Goal: Feedback & Contribution: Contribute content

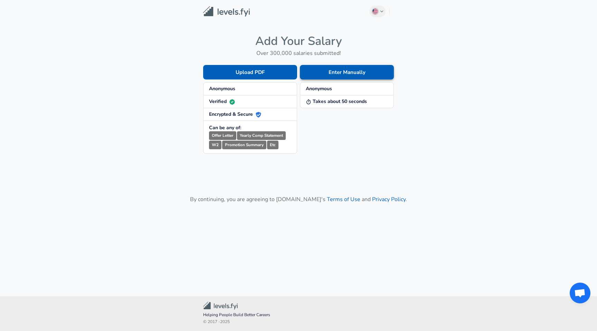
click at [336, 72] on button "Enter Manually" at bounding box center [347, 72] width 94 height 15
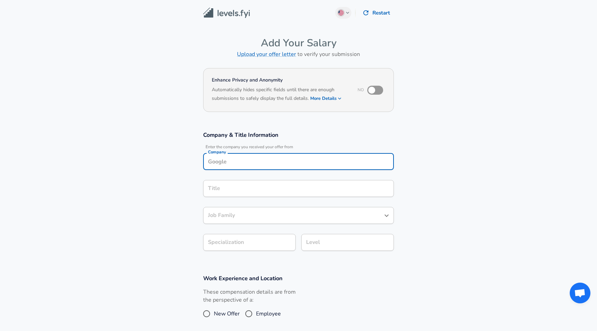
click at [239, 159] on input "Company" at bounding box center [298, 161] width 185 height 11
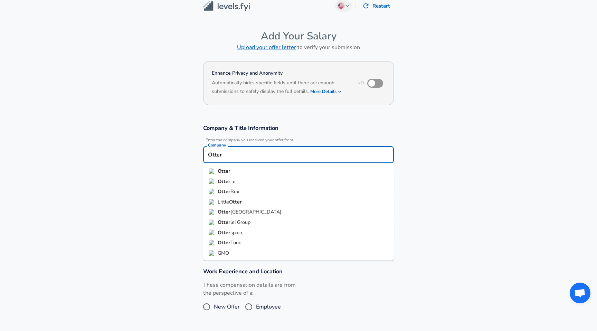
click at [245, 179] on li "Otter .ai" at bounding box center [298, 181] width 191 height 10
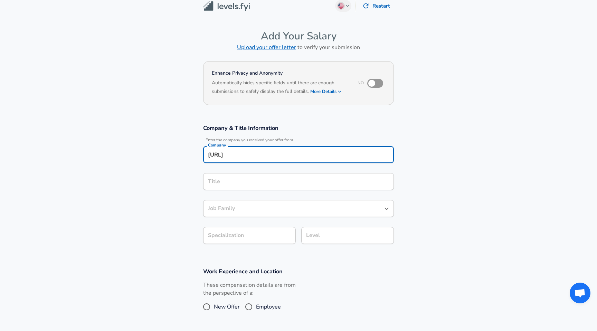
type input "[URL]"
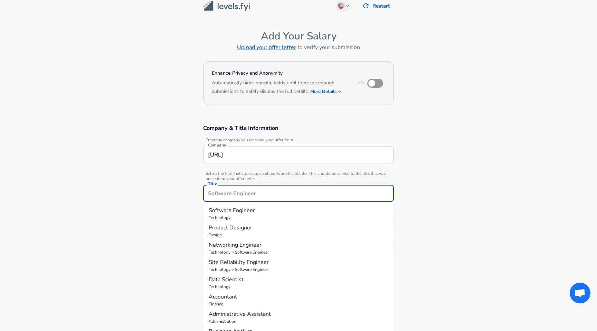
click at [226, 188] on input "Title" at bounding box center [298, 193] width 185 height 11
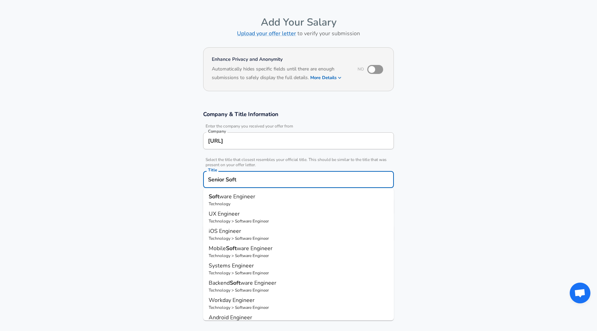
click at [248, 204] on p "Technology" at bounding box center [299, 204] width 180 height 6
type input "Software Engineer"
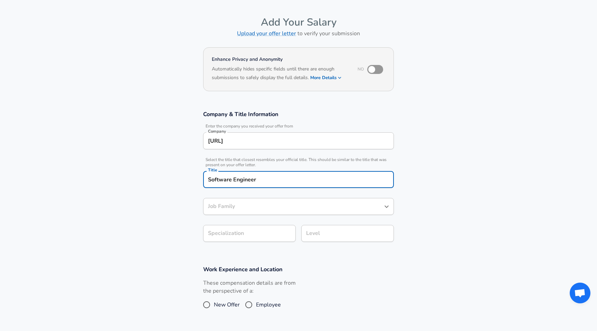
type input "Software Engineer"
click at [254, 239] on body "English ([GEOGRAPHIC_DATA]) Change Restart Add Your Salary Upload your offer le…" at bounding box center [298, 144] width 597 height 331
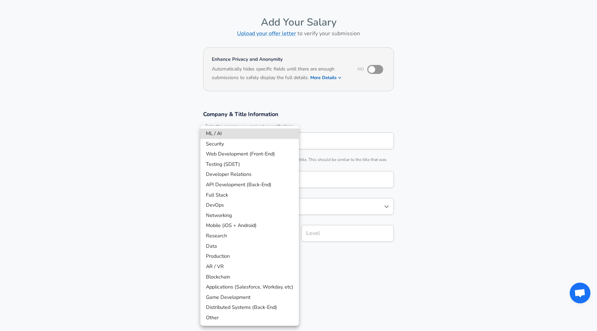
scroll to position [41, 0]
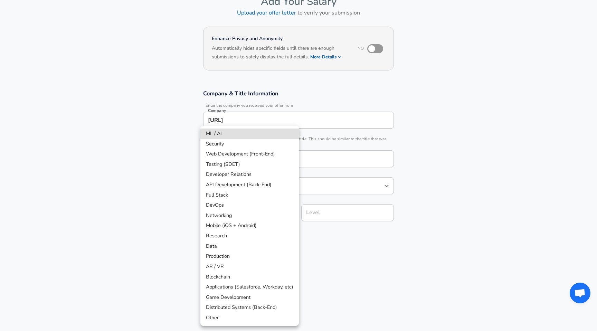
click at [266, 307] on li "Distributed Systems (Back-End)" at bounding box center [250, 308] width 99 height 10
type input "Distributed Systems (Back-End)"
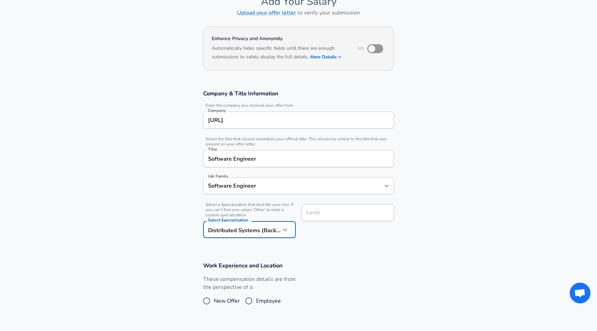
click at [339, 216] on input "Level" at bounding box center [348, 212] width 86 height 11
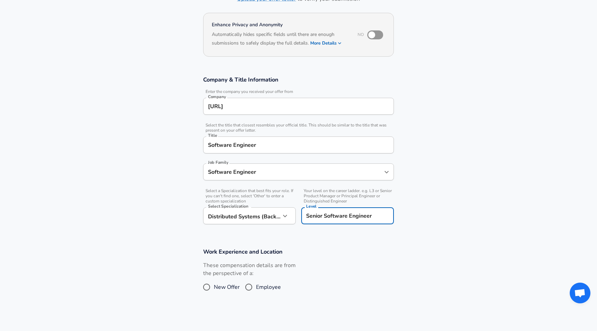
type input "Senior Software Engineer"
click at [480, 212] on section "Company & Title Information Enter the company you received your offer from Comp…" at bounding box center [298, 154] width 597 height 172
click at [228, 288] on span "New Offer" at bounding box center [227, 287] width 26 height 8
click at [214, 288] on input "New Offer" at bounding box center [206, 287] width 15 height 11
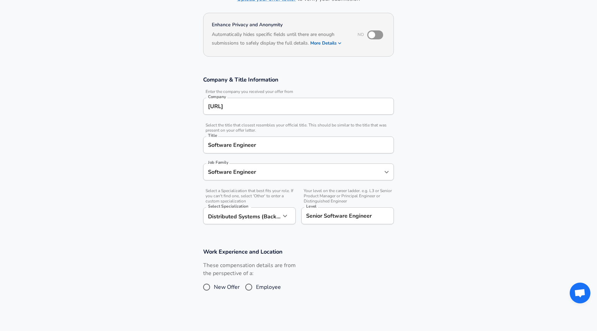
radio input "true"
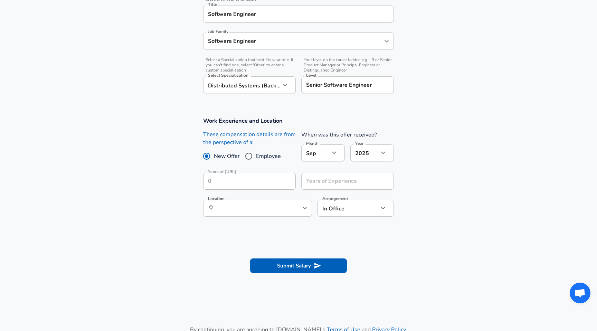
scroll to position [201, 0]
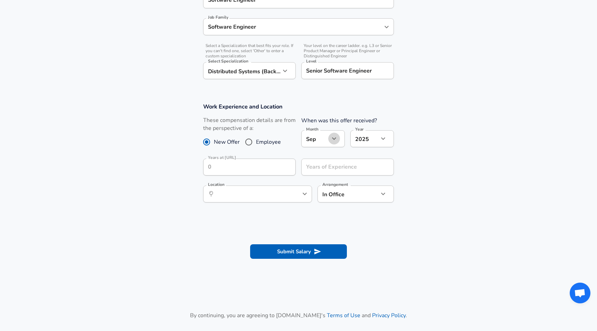
click at [329, 138] on button "button" at bounding box center [334, 139] width 12 height 12
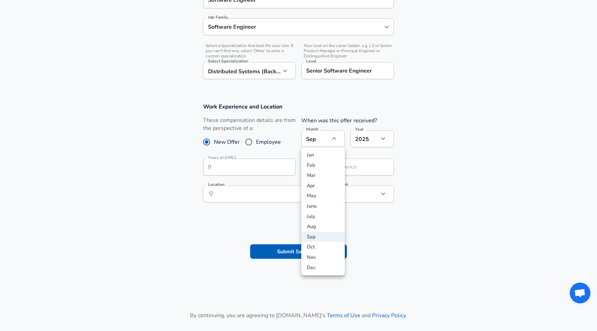
click at [495, 161] on div at bounding box center [298, 165] width 597 height 331
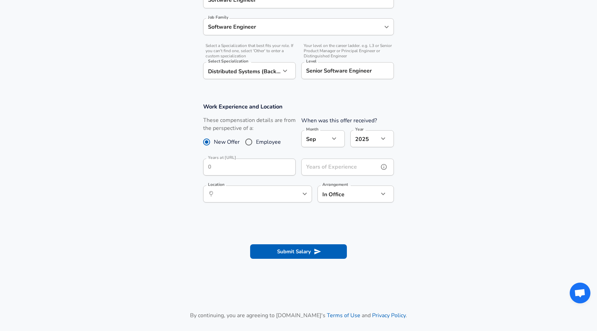
click at [348, 161] on input "Years of Experience" at bounding box center [339, 167] width 77 height 17
type input "5"
type input "4"
click at [451, 152] on section "Work Experience and Location These compensation details are from the perspectiv…" at bounding box center [298, 156] width 597 height 123
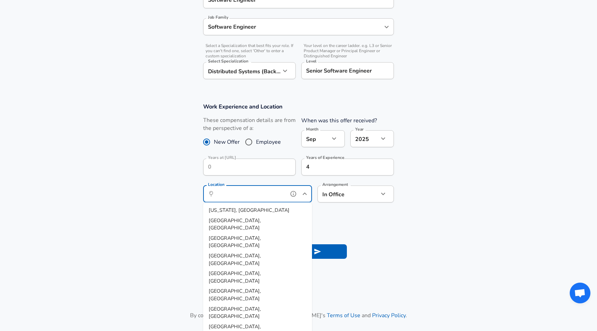
click at [261, 194] on input "Location" at bounding box center [250, 194] width 71 height 11
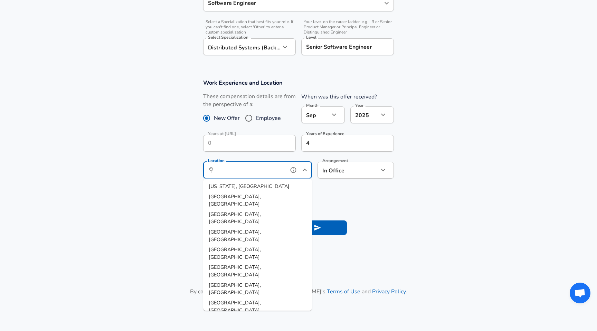
scroll to position [225, 0]
type input "[GEOGRAPHIC_DATA], [GEOGRAPHIC_DATA]"
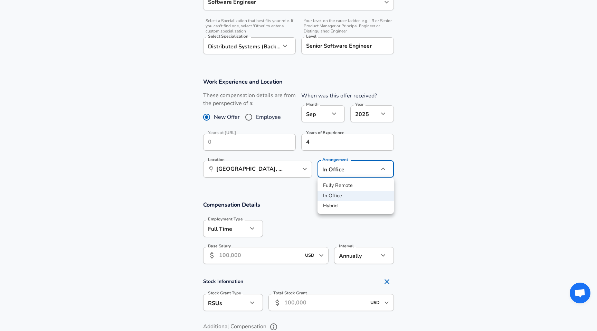
click at [455, 153] on div at bounding box center [298, 165] width 597 height 331
click at [340, 205] on li "Hybrid" at bounding box center [356, 206] width 76 height 10
type input "hybrid"
click at [429, 178] on section "Work Experience and Location These compensation details are from the perspectiv…" at bounding box center [298, 131] width 597 height 123
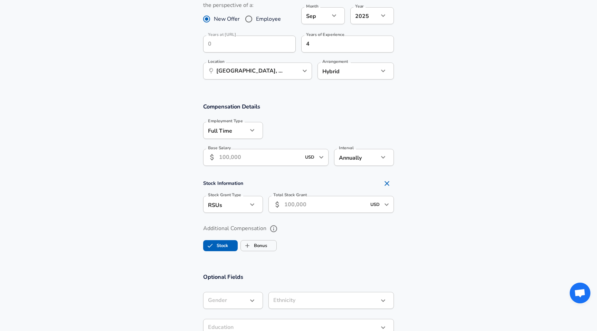
scroll to position [332, 0]
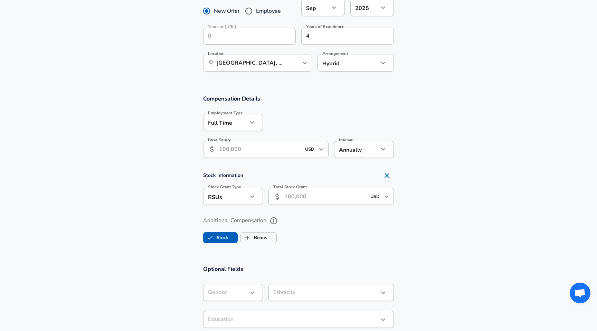
click at [247, 152] on input "Base Salary" at bounding box center [260, 149] width 82 height 17
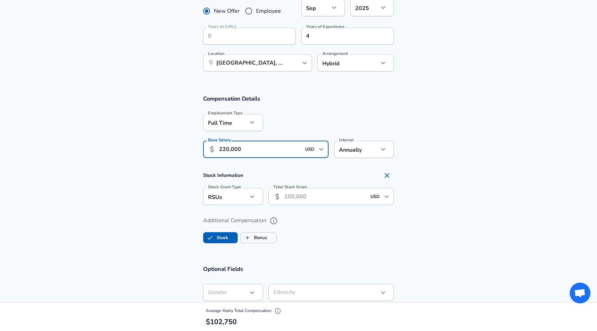
type input "220,000"
click at [423, 163] on section "Compensation Details Employment Type [DEMOGRAPHIC_DATA] full_time Employment Ty…" at bounding box center [298, 172] width 597 height 170
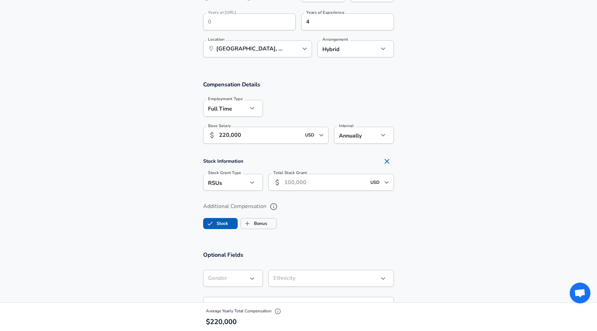
scroll to position [351, 0]
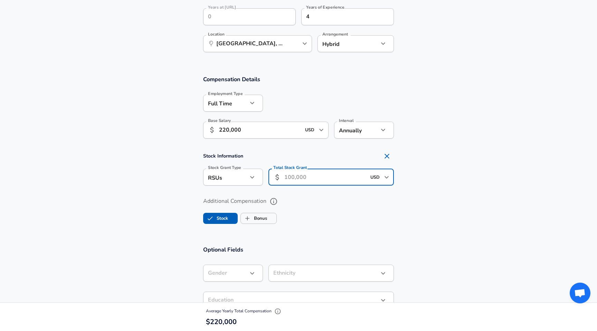
click at [320, 171] on input "Total Stock Grant" at bounding box center [326, 177] width 82 height 17
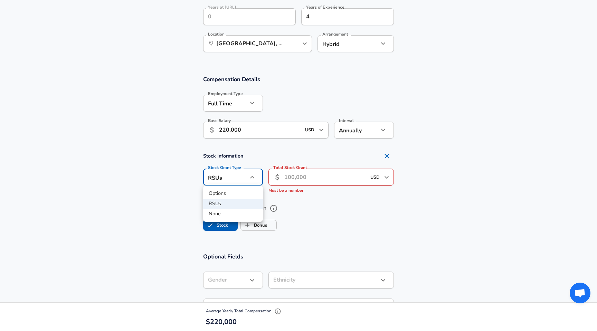
click at [224, 197] on li "Options" at bounding box center [233, 193] width 60 height 10
type input "option"
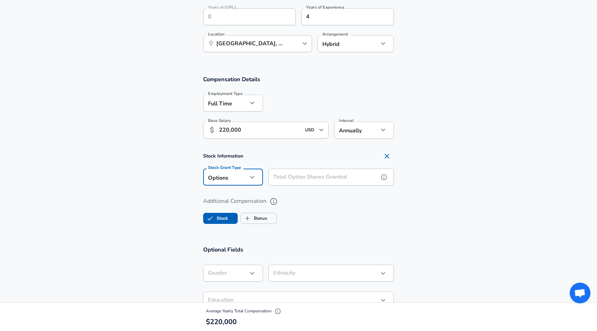
click at [309, 178] on input "Total Option Shares Granted" at bounding box center [324, 177] width 110 height 17
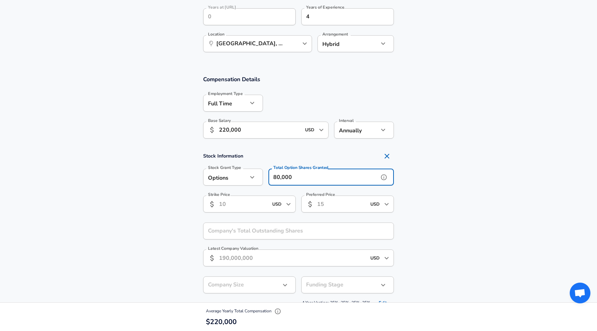
type input "80,000"
click at [503, 179] on section "Stock Information Stock Grant Type Options option Stock Grant Type Total Option…" at bounding box center [298, 228] width 597 height 159
click at [242, 202] on input "Strike Price" at bounding box center [237, 204] width 36 height 17
click at [434, 185] on section "Stock Information Stock Grant Type Options option Stock Grant Type Total Option…" at bounding box center [298, 228] width 597 height 159
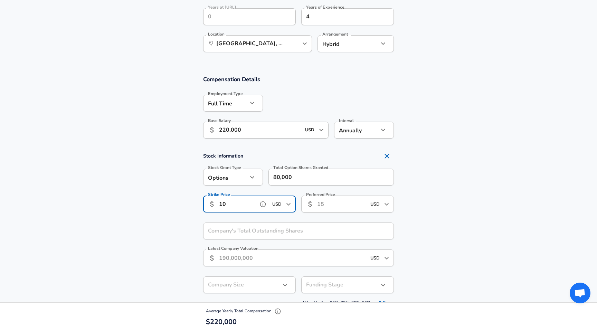
scroll to position [0, 0]
drag, startPoint x: 239, startPoint y: 204, endPoint x: 200, endPoint y: 204, distance: 38.7
click at [200, 204] on div "Strike Price ​ 10 USD ​ Strike Price" at bounding box center [247, 203] width 98 height 27
type input "0.83"
click at [327, 206] on input "Preferred Price" at bounding box center [335, 204] width 36 height 17
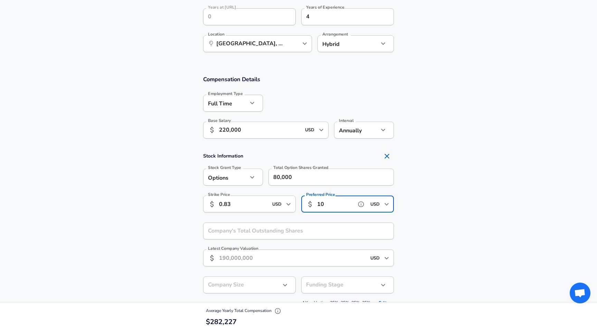
type input "10"
click at [450, 204] on section "Stock Information Stock Grant Type Options option Stock Grant Type Total Option…" at bounding box center [298, 228] width 597 height 159
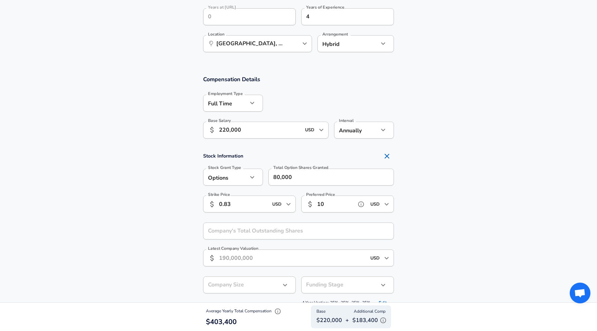
click at [362, 204] on icon "help" at bounding box center [361, 204] width 7 height 7
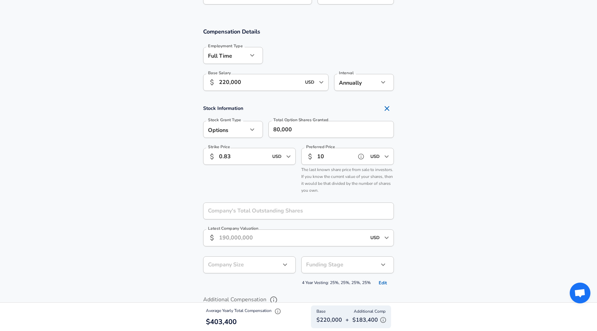
scroll to position [401, 0]
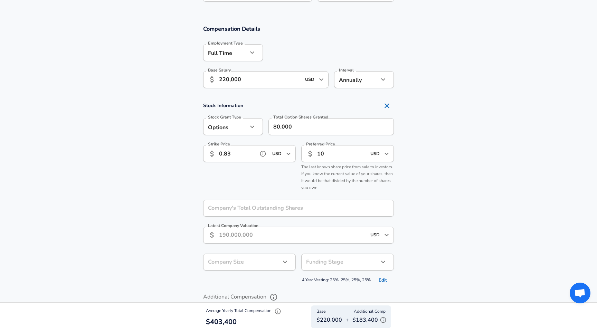
click at [261, 154] on icon "help" at bounding box center [263, 153] width 7 height 7
click at [184, 190] on section "Stock Information Stock Grant Type Options option Stock Grant Type Total Option…" at bounding box center [298, 192] width 597 height 187
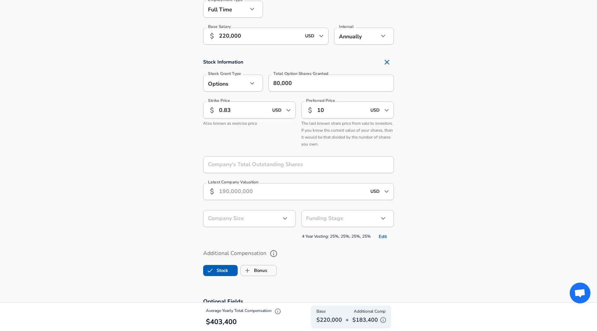
scroll to position [453, 0]
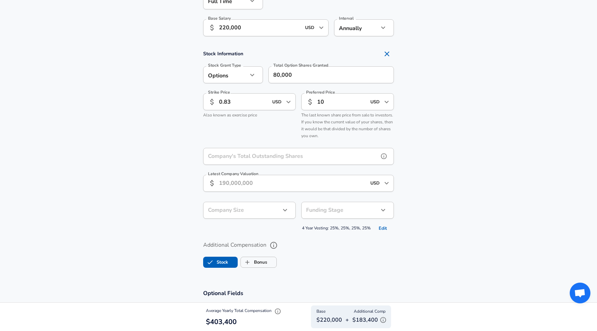
click at [263, 154] on input "Company's Total Outstanding Shares" at bounding box center [291, 156] width 176 height 17
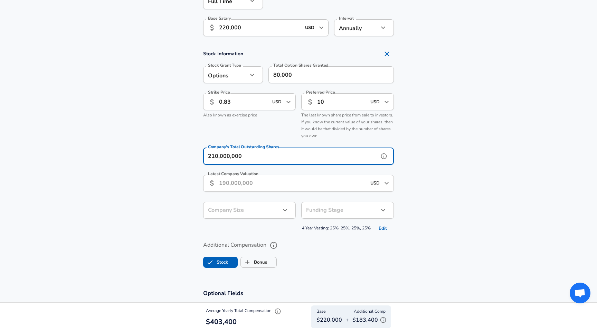
type input "210,000,000"
click at [106, 212] on section "Stock Information Stock Grant Type Options option Stock Grant Type Total Option…" at bounding box center [298, 140] width 597 height 187
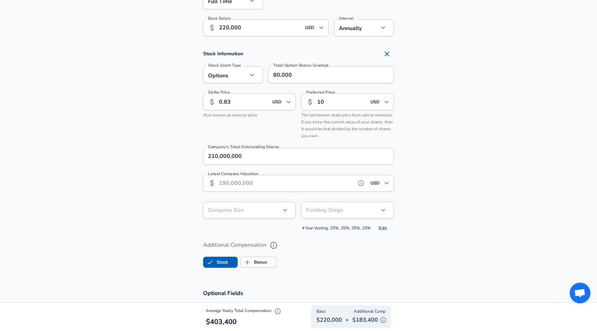
click at [277, 184] on input "Latest Company Valuation" at bounding box center [286, 183] width 134 height 17
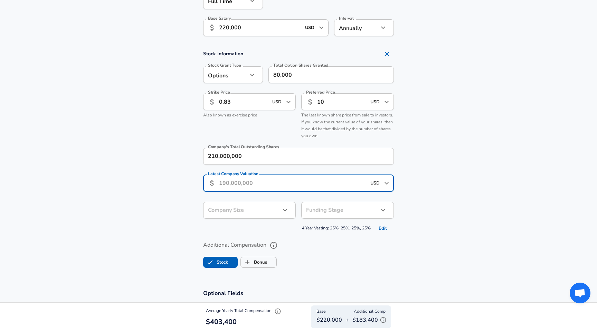
click at [139, 180] on section "Stock Information Stock Grant Type Options option Stock Grant Type Total Option…" at bounding box center [298, 140] width 597 height 187
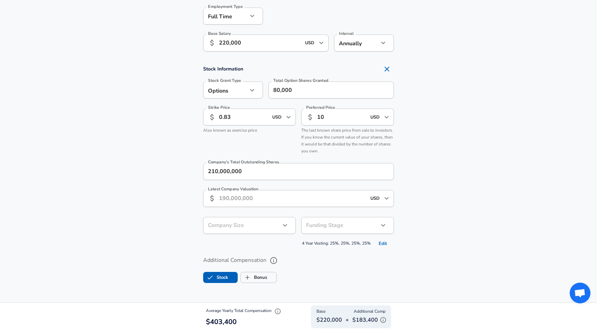
scroll to position [438, 0]
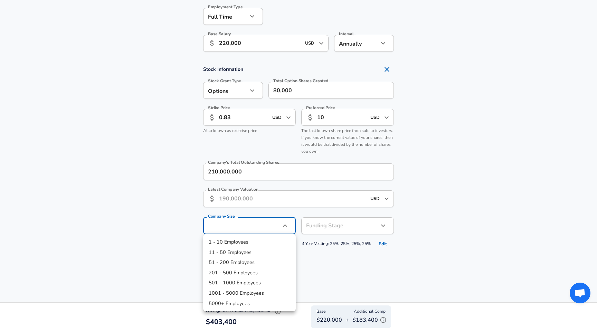
click at [249, 263] on li "51 - 200 Employees" at bounding box center [249, 263] width 93 height 10
type input "51-200"
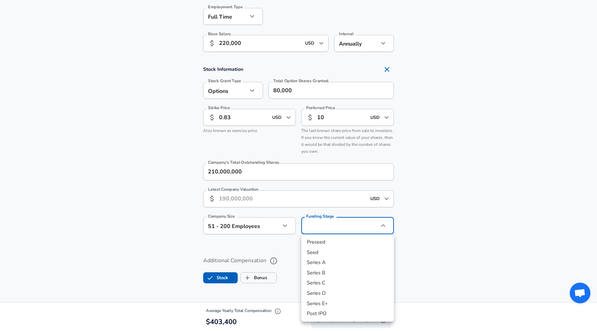
click at [341, 271] on li "Series B" at bounding box center [347, 273] width 93 height 10
type input "series_b"
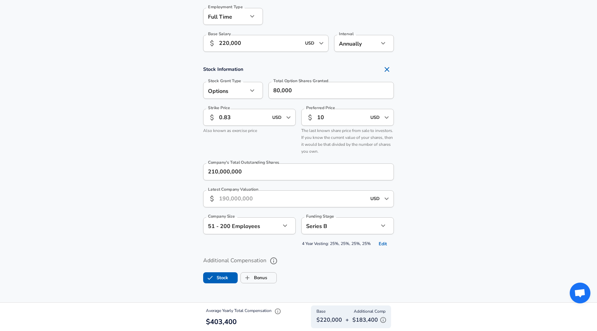
click at [434, 248] on section "Stock Information Stock Grant Type Options option Stock Grant Type Total Option…" at bounding box center [298, 156] width 597 height 187
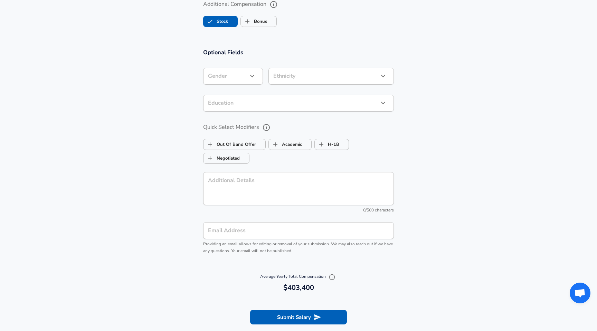
scroll to position [697, 0]
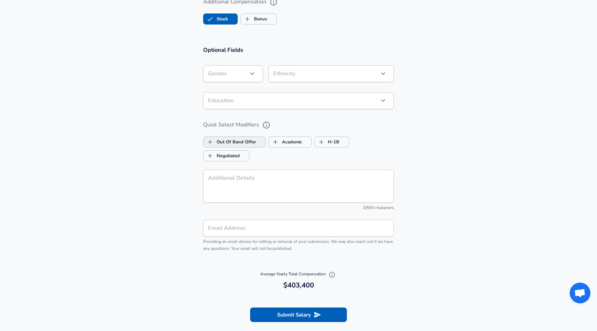
click at [236, 142] on label "Out Of Band Offer" at bounding box center [230, 142] width 53 height 13
click at [234, 139] on label "Out Of Band Offer" at bounding box center [230, 142] width 53 height 13
checkbox input "false"
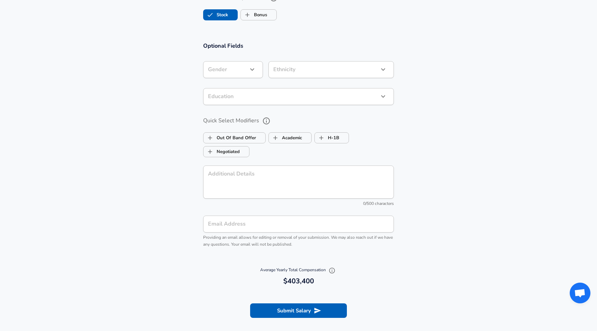
scroll to position [709, 0]
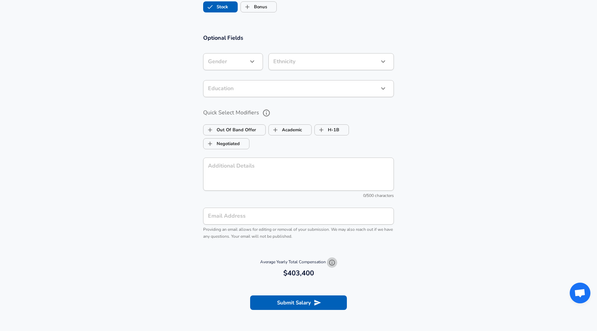
click at [333, 263] on icon "button" at bounding box center [332, 262] width 7 height 7
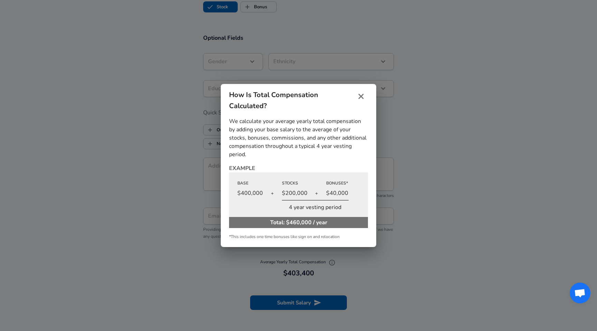
click at [455, 216] on div "How Is Total Compensation Calculated? We calculate your average yearly total co…" at bounding box center [298, 165] width 597 height 331
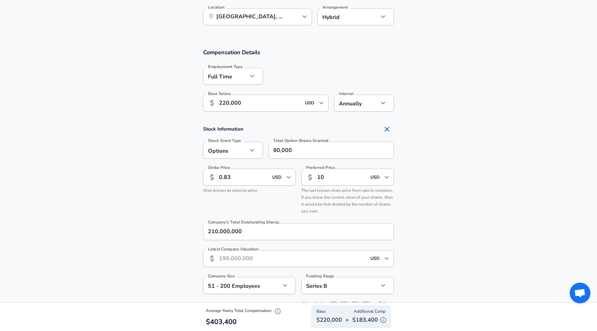
scroll to position [379, 0]
click at [384, 319] on icon "button" at bounding box center [383, 320] width 7 height 7
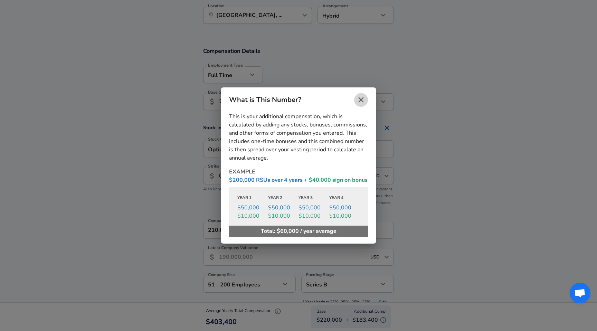
click at [363, 98] on icon "close" at bounding box center [361, 99] width 5 height 5
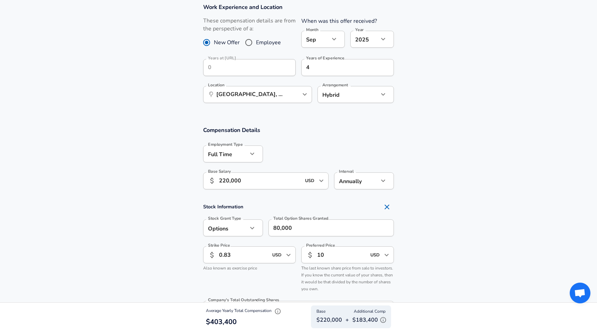
scroll to position [309, 0]
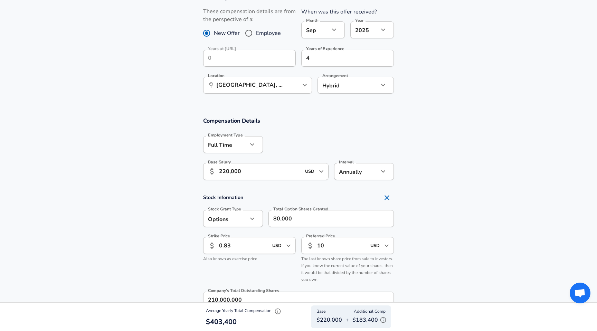
click at [225, 170] on input "220,000" at bounding box center [260, 171] width 82 height 17
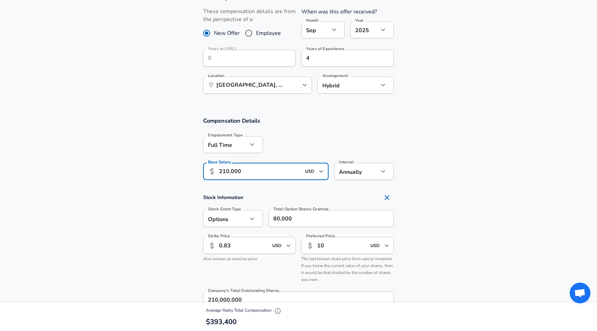
type input "210,000"
click at [169, 213] on section "Stock Information Stock Grant Type Options option Stock Grant Type Total Option…" at bounding box center [298, 284] width 597 height 187
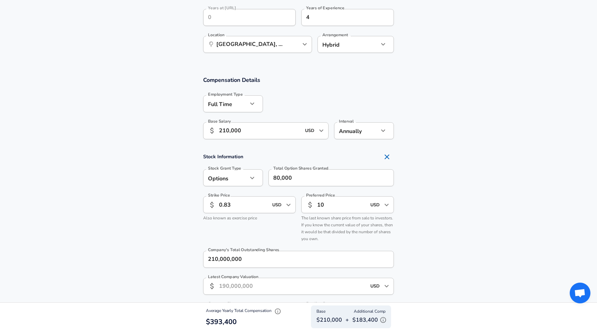
scroll to position [357, 0]
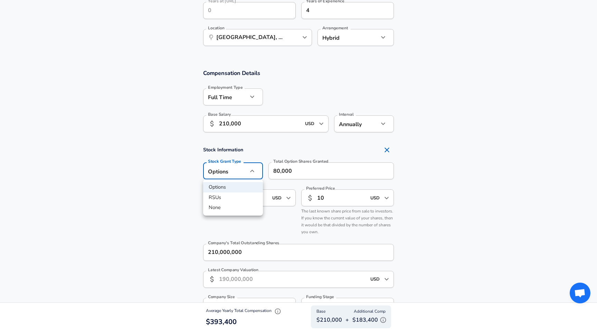
click at [166, 200] on div at bounding box center [298, 165] width 597 height 331
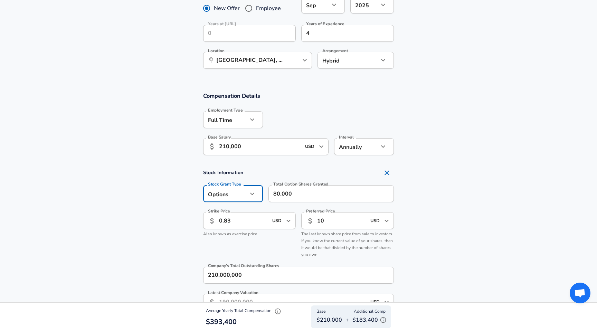
scroll to position [311, 0]
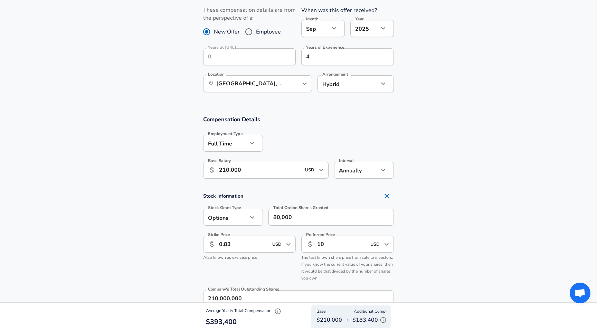
click at [168, 208] on section "Stock Information Stock Grant Type Options option Stock Grant Type Total Option…" at bounding box center [298, 282] width 597 height 187
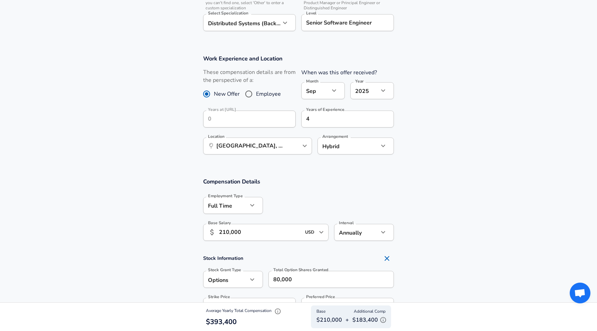
scroll to position [0, 0]
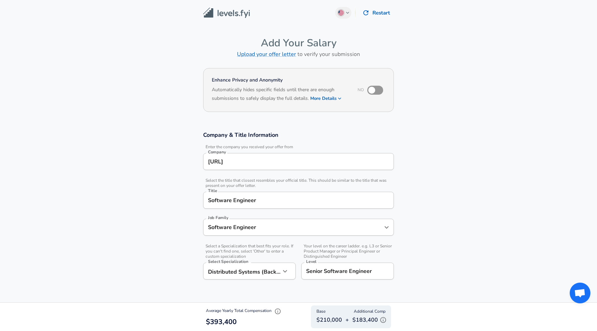
click at [371, 87] on input "checkbox" at bounding box center [371, 90] width 39 height 13
checkbox input "true"
click at [433, 98] on section "Enhance Privacy and Anonymity Yes Automatically hides specific fields until the…" at bounding box center [298, 94] width 597 height 57
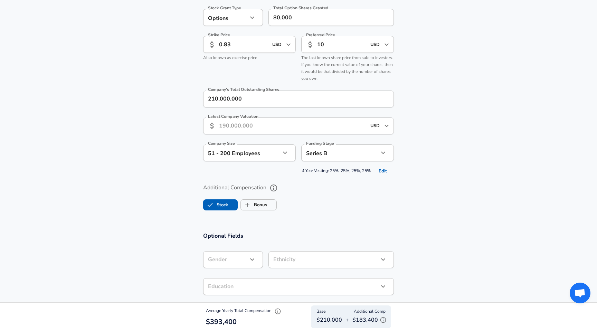
scroll to position [518, 0]
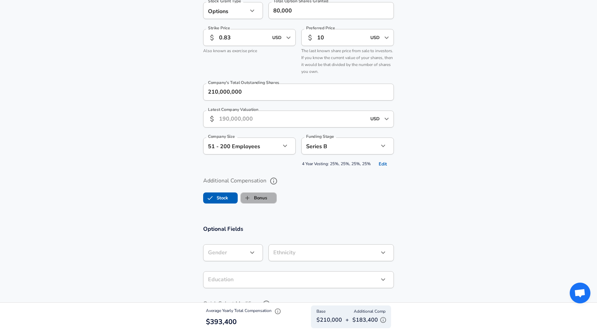
click at [258, 198] on label "Bonus" at bounding box center [254, 198] width 26 height 13
checkbox input "true"
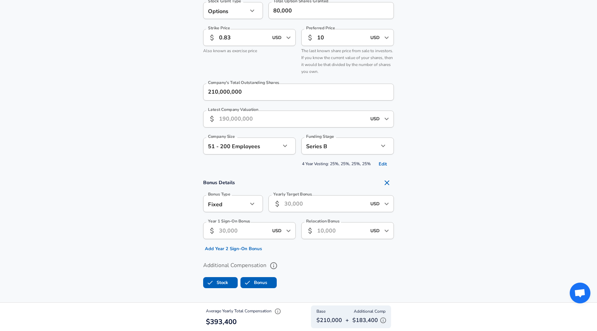
click at [295, 207] on input "Yearly Target Bonus" at bounding box center [326, 203] width 82 height 17
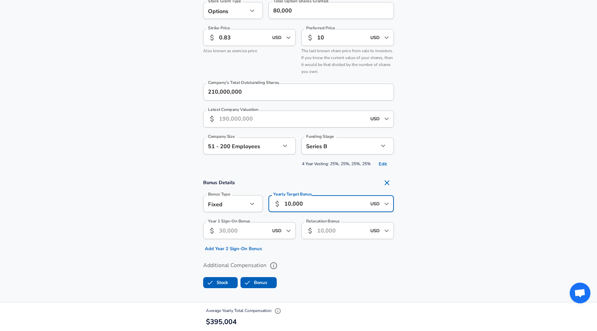
click at [430, 191] on section "Bonus Details Bonus Type Fixed fixed Bonus Type Yearly Target Bonus ​ 10,000 US…" at bounding box center [298, 215] width 597 height 78
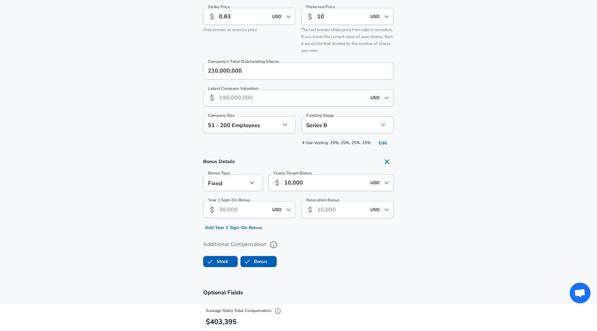
scroll to position [545, 0]
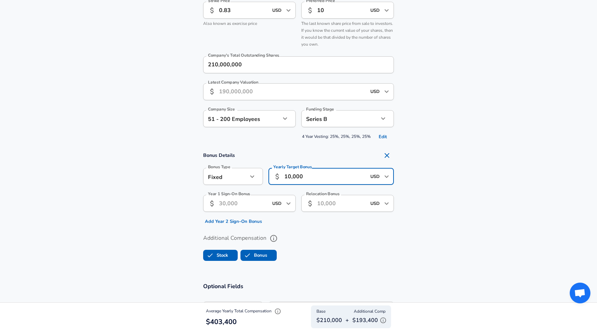
drag, startPoint x: 317, startPoint y: 182, endPoint x: 263, endPoint y: 182, distance: 53.2
click at [263, 182] on div "Yearly Target Bonus ​ 10,000 USD ​ Yearly Target Bonus" at bounding box center [328, 175] width 131 height 27
drag, startPoint x: 304, startPoint y: 174, endPoint x: 264, endPoint y: 174, distance: 39.4
click at [264, 174] on div "Yearly Target Bonus ​ 10,000 USD ​ Yearly Target Bonus" at bounding box center [328, 175] width 131 height 27
type input "21,000"
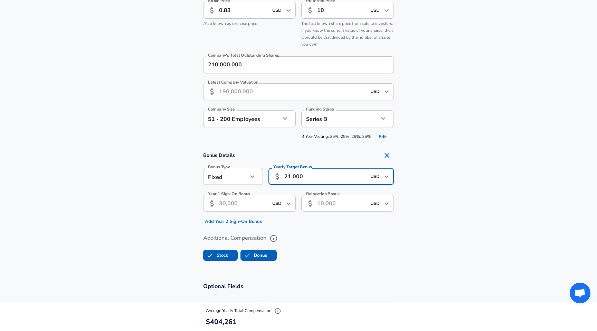
click at [465, 157] on section "Bonus Details Bonus Type Fixed fixed Bonus Type Yearly Target Bonus ​ 21,000 US…" at bounding box center [298, 188] width 597 height 78
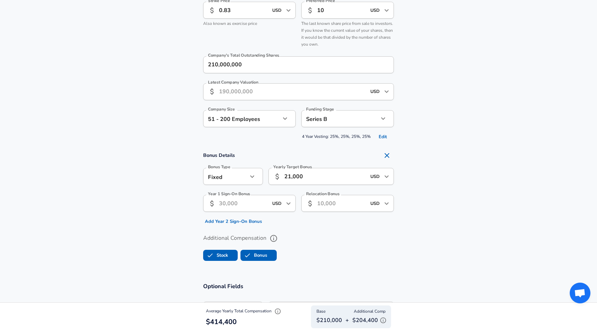
click at [230, 206] on input "Year 1 Sign-On Bonus" at bounding box center [243, 203] width 49 height 17
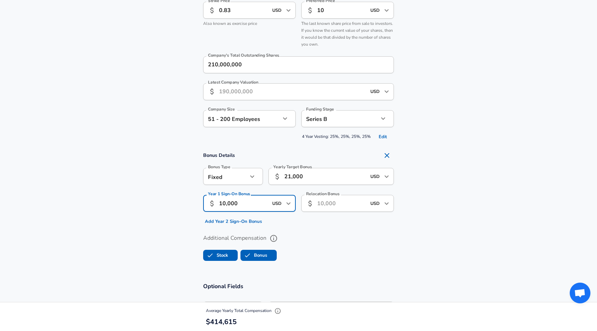
type input "10,000"
click at [162, 231] on section "Additional Compensation Stock Bonus" at bounding box center [298, 245] width 597 height 37
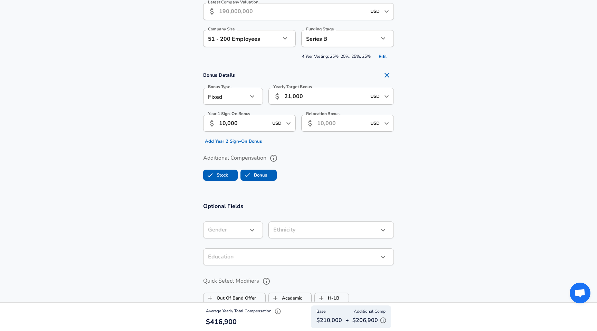
scroll to position [613, 0]
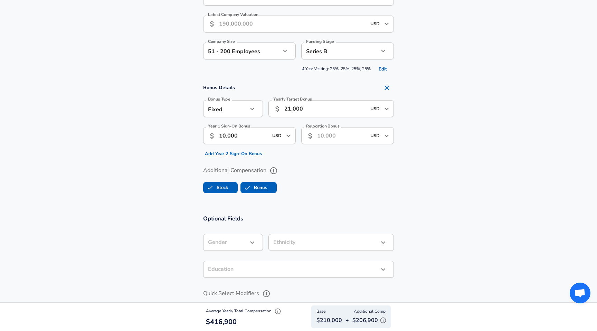
click at [383, 320] on icon "button" at bounding box center [383, 320] width 7 height 7
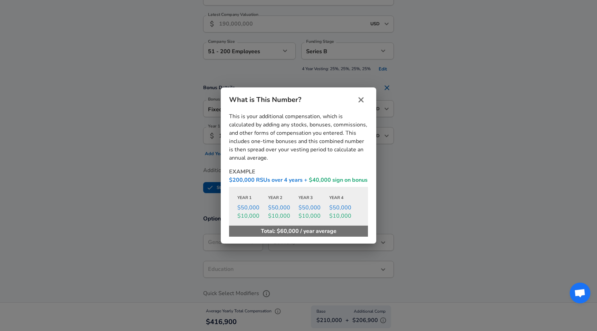
click at [450, 211] on div "What is This Number? This is your additional compensation, which is calculated …" at bounding box center [298, 165] width 597 height 331
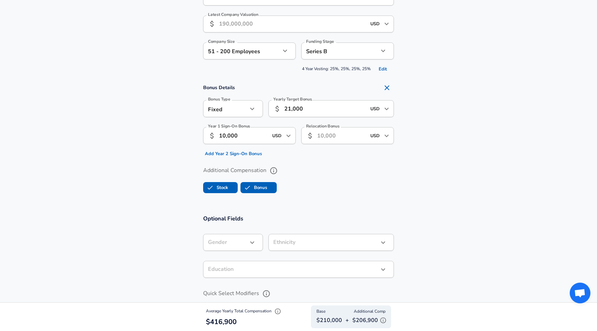
click at [151, 140] on section "Bonus Details Bonus Type Fixed fixed Bonus Type Yearly Target Bonus ​ 21,000 US…" at bounding box center [298, 120] width 597 height 78
click at [435, 118] on section "Bonus Details Bonus Type Fixed fixed Bonus Type Yearly Target Bonus ​ 21,000 US…" at bounding box center [298, 120] width 597 height 78
click at [485, 156] on section "Bonus Details Bonus Type Fixed fixed Bonus Type Yearly Target Bonus ​ 21,000 US…" at bounding box center [298, 120] width 597 height 78
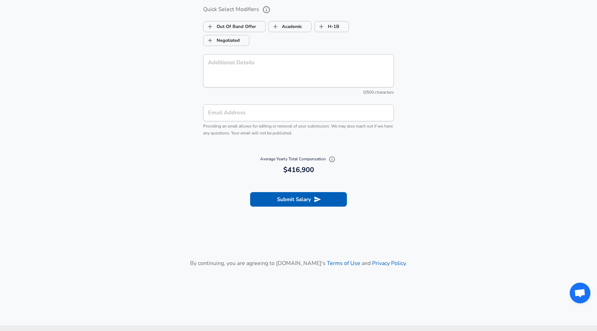
scroll to position [901, 0]
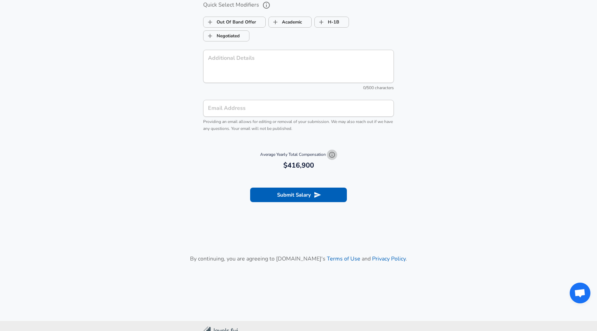
click at [333, 154] on icon "button" at bounding box center [332, 154] width 7 height 7
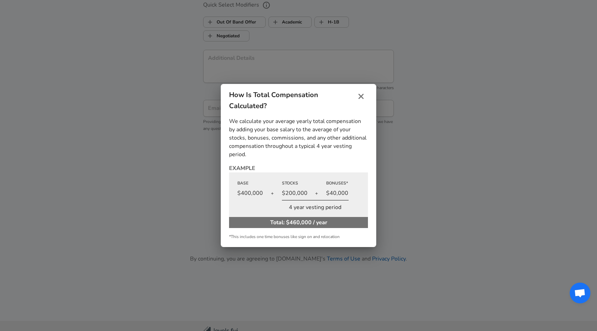
click at [360, 95] on icon "close" at bounding box center [361, 96] width 5 height 5
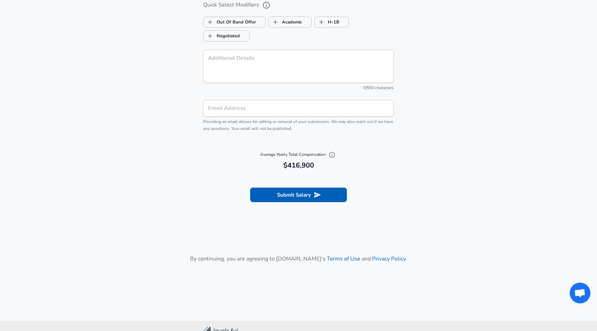
click at [447, 182] on section "Submit Salary" at bounding box center [298, 194] width 597 height 39
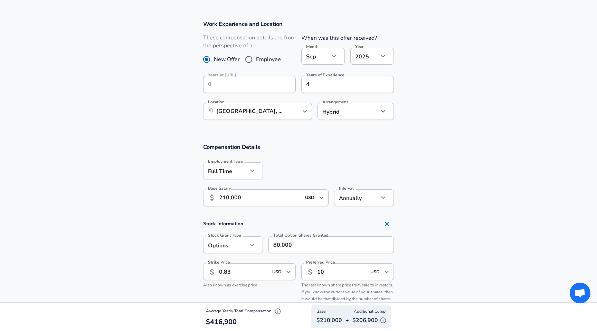
scroll to position [285, 0]
click at [429, 191] on section "Compensation Details Employment Type [DEMOGRAPHIC_DATA] full_time Employment Ty…" at bounding box center [298, 176] width 597 height 68
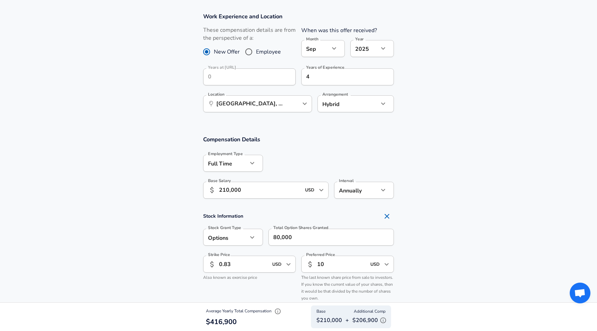
scroll to position [291, 0]
click at [427, 186] on section "Compensation Details Employment Type [DEMOGRAPHIC_DATA] full_time Employment Ty…" at bounding box center [298, 169] width 597 height 68
click at [436, 162] on section "Compensation Details Employment Type [DEMOGRAPHIC_DATA] full_time Employment Ty…" at bounding box center [298, 169] width 597 height 68
